Goal: Ask a question

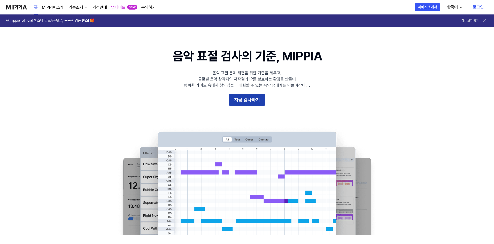
click at [257, 105] on button "지금 검사하기" at bounding box center [247, 100] width 36 height 12
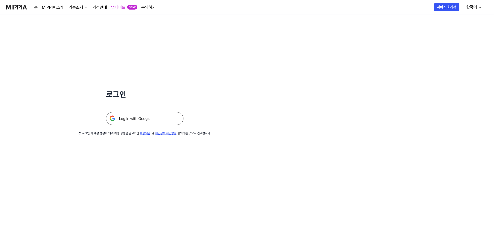
click at [166, 117] on img at bounding box center [144, 118] width 77 height 13
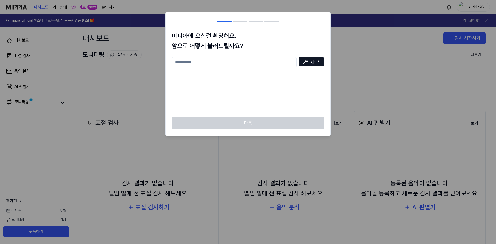
click at [347, 64] on div at bounding box center [248, 122] width 496 height 244
click at [281, 126] on div "다음" at bounding box center [248, 126] width 165 height 19
click at [234, 61] on input "text" at bounding box center [234, 62] width 125 height 10
type input "***"
click at [321, 61] on button "중복 검사" at bounding box center [311, 61] width 26 height 9
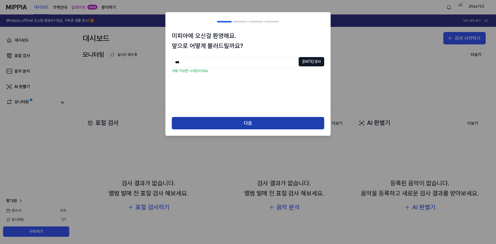
click at [259, 121] on button "다음" at bounding box center [248, 123] width 152 height 12
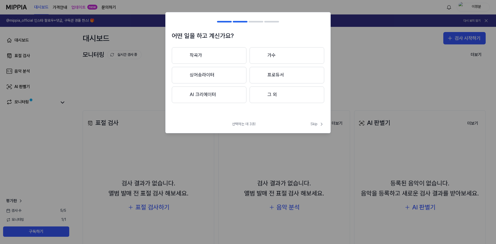
click at [310, 97] on button "그 외" at bounding box center [286, 94] width 75 height 17
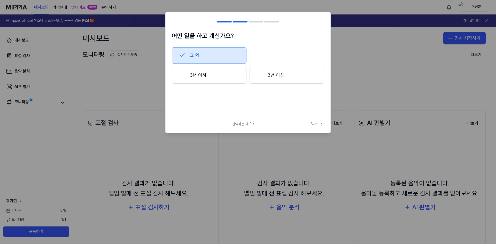
click at [272, 80] on button "3년 이상" at bounding box center [286, 75] width 75 height 17
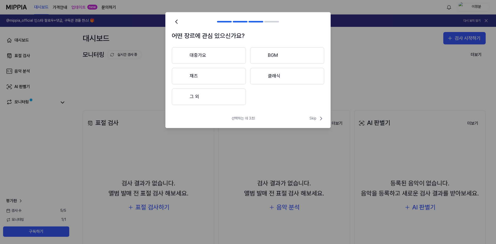
click at [234, 101] on button "그 외" at bounding box center [209, 97] width 74 height 17
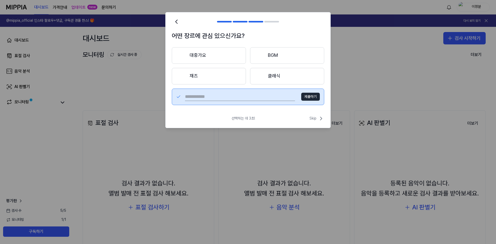
click at [243, 99] on input "text" at bounding box center [240, 97] width 110 height 8
type input "**"
click at [312, 94] on button "제출하기" at bounding box center [310, 97] width 19 height 8
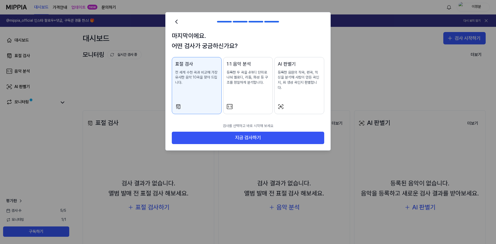
click at [296, 104] on div at bounding box center [299, 107] width 43 height 6
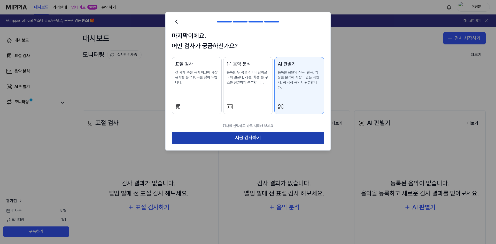
click at [288, 138] on button "지금 검사하기" at bounding box center [248, 138] width 152 height 12
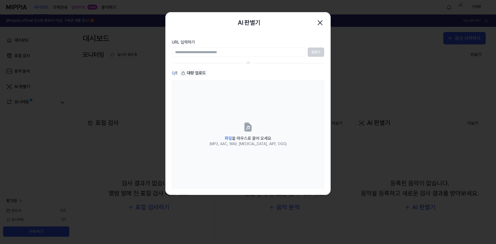
click at [323, 25] on icon "button" at bounding box center [320, 23] width 8 height 8
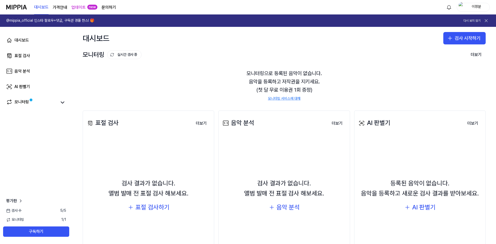
click at [61, 8] on page\) "가격안내" at bounding box center [60, 7] width 14 height 6
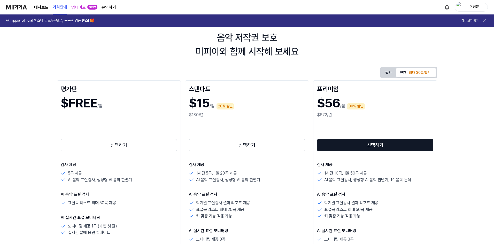
scroll to position [26, 0]
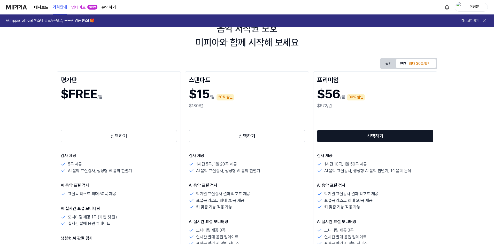
click at [415, 61] on div "최대 30% 할인" at bounding box center [419, 64] width 25 height 6
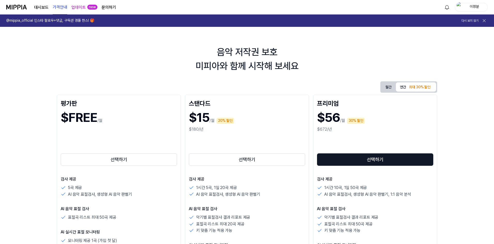
scroll to position [0, 0]
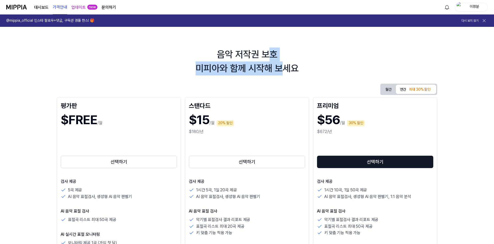
drag, startPoint x: 268, startPoint y: 58, endPoint x: 279, endPoint y: 68, distance: 15.0
click at [279, 68] on div "음악 저작권 보호 미피아와 함께 시작해 보세요" at bounding box center [247, 62] width 494 height 28
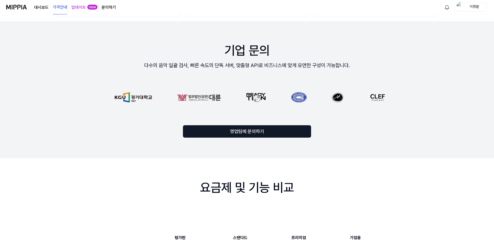
scroll to position [361, 0]
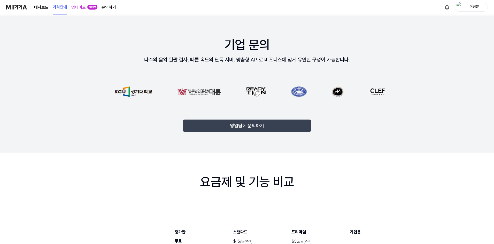
click at [271, 127] on button "영업팀에 문의하기" at bounding box center [247, 126] width 128 height 12
click at [277, 129] on button "영업팀에 문의하기" at bounding box center [247, 126] width 128 height 12
click at [258, 126] on button "영업팀에 문의하기" at bounding box center [247, 126] width 128 height 12
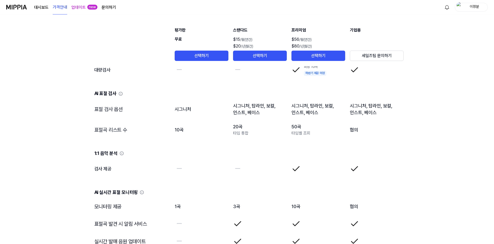
scroll to position [520, 0]
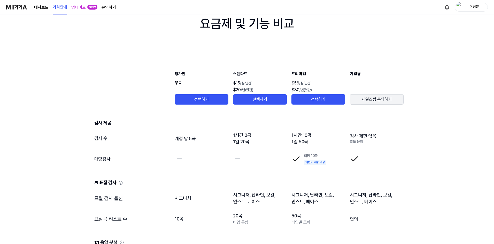
click at [385, 97] on button "세일즈팀 문의하기" at bounding box center [377, 99] width 54 height 10
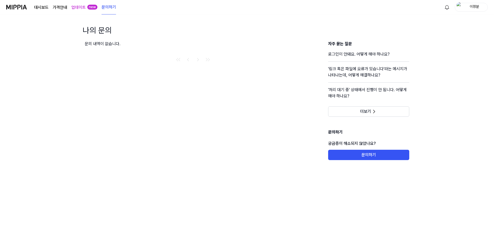
scroll to position [520, 0]
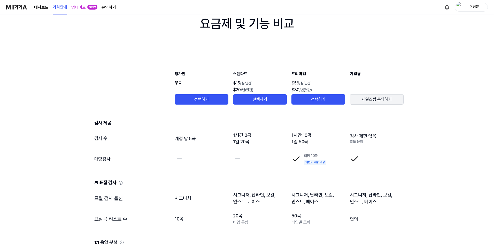
click at [378, 98] on button "세일즈팀 문의하기" at bounding box center [377, 99] width 54 height 10
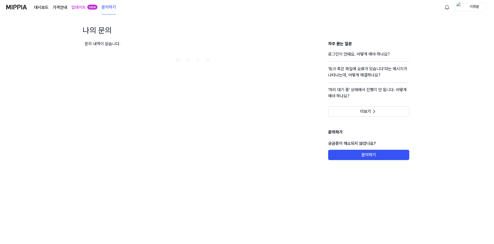
click at [60, 9] on page\) "가격안내" at bounding box center [60, 7] width 14 height 6
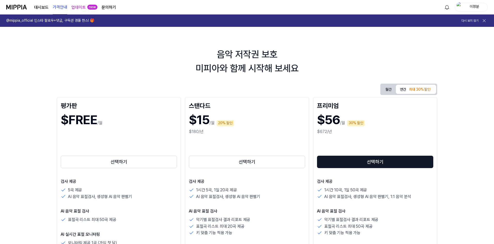
click at [80, 7] on link "업데이트" at bounding box center [78, 7] width 14 height 6
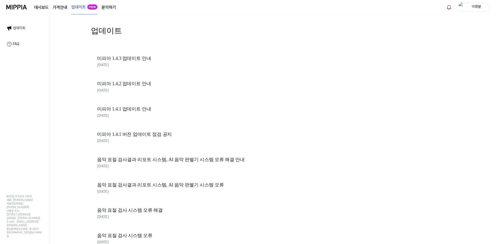
click at [113, 8] on link "문의하기" at bounding box center [108, 7] width 14 height 6
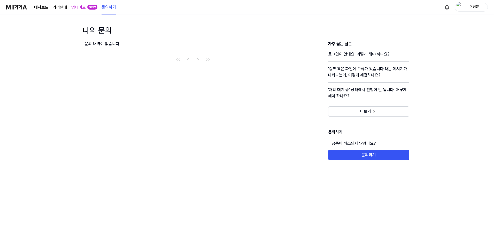
click at [58, 7] on page\) "가격안내" at bounding box center [60, 7] width 14 height 6
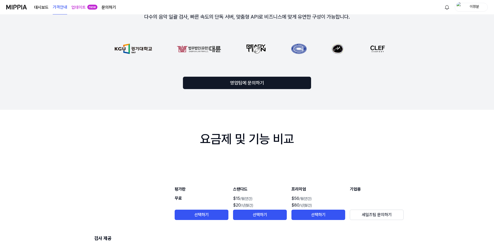
scroll to position [365, 0]
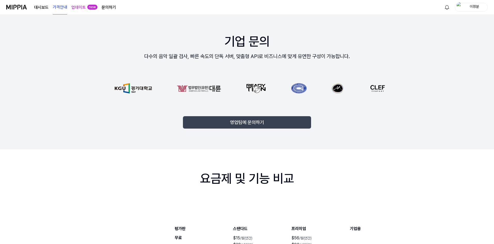
click at [253, 123] on button "영업팀에 문의하기" at bounding box center [247, 122] width 128 height 12
click at [253, 121] on button "영업팀에 문의하기" at bounding box center [247, 122] width 128 height 12
click at [246, 121] on button "영업팀에 문의하기" at bounding box center [247, 122] width 128 height 12
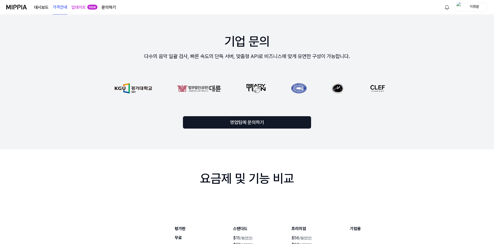
click at [106, 11] on div "대시보드 가격안내 업데이트 new 문의하기" at bounding box center [75, 7] width 82 height 14
click at [106, 9] on link "문의하기" at bounding box center [108, 7] width 14 height 6
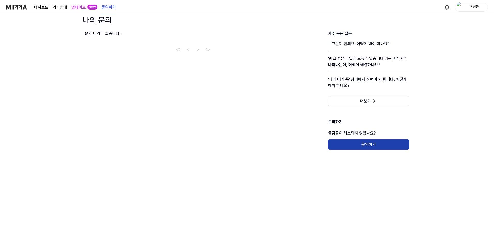
click at [376, 141] on button "문의하기" at bounding box center [368, 144] width 81 height 10
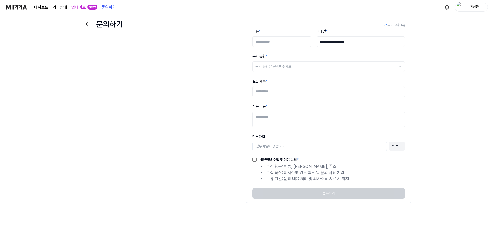
click at [287, 40] on input "이름 *" at bounding box center [281, 41] width 59 height 11
click at [298, 65] on html "**********" at bounding box center [247, 117] width 494 height 244
click at [282, 41] on input "이름 *" at bounding box center [281, 41] width 59 height 11
type input "***"
click at [288, 91] on input "질문 제목 *" at bounding box center [328, 91] width 152 height 11
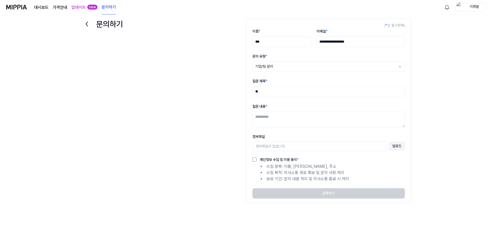
type input "*"
type input "**********"
click at [288, 113] on textarea "질문 내용 *" at bounding box center [328, 120] width 152 height 16
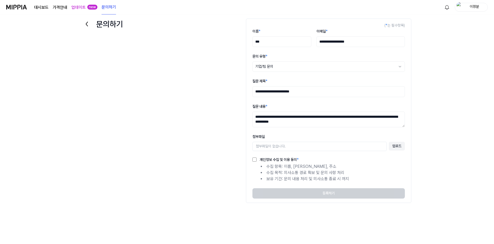
scroll to position [2, 0]
type textarea "**********"
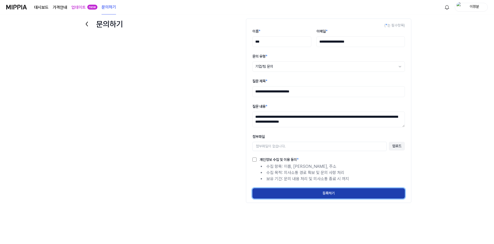
click at [299, 194] on button "등록하기" at bounding box center [328, 193] width 152 height 10
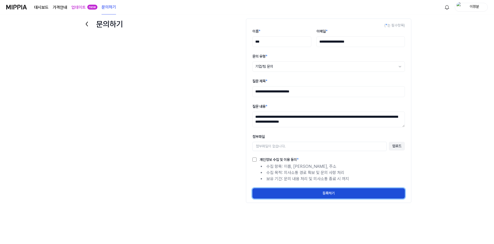
select select
